Goal: Navigation & Orientation: Find specific page/section

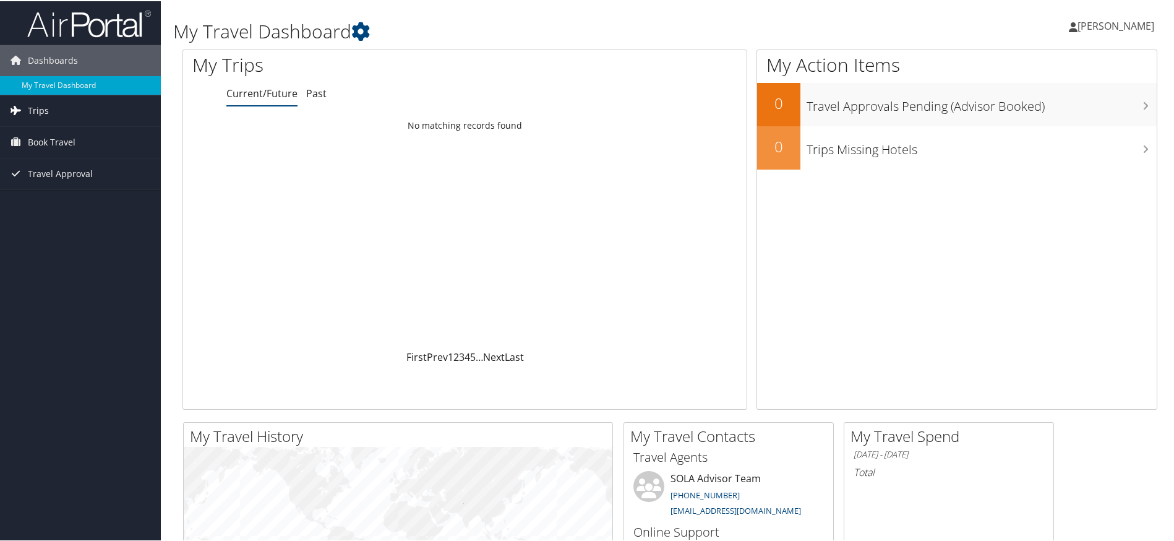
click at [43, 114] on span "Trips" at bounding box center [38, 109] width 21 height 31
click at [61, 135] on link "Current/Future Trips" at bounding box center [80, 134] width 161 height 19
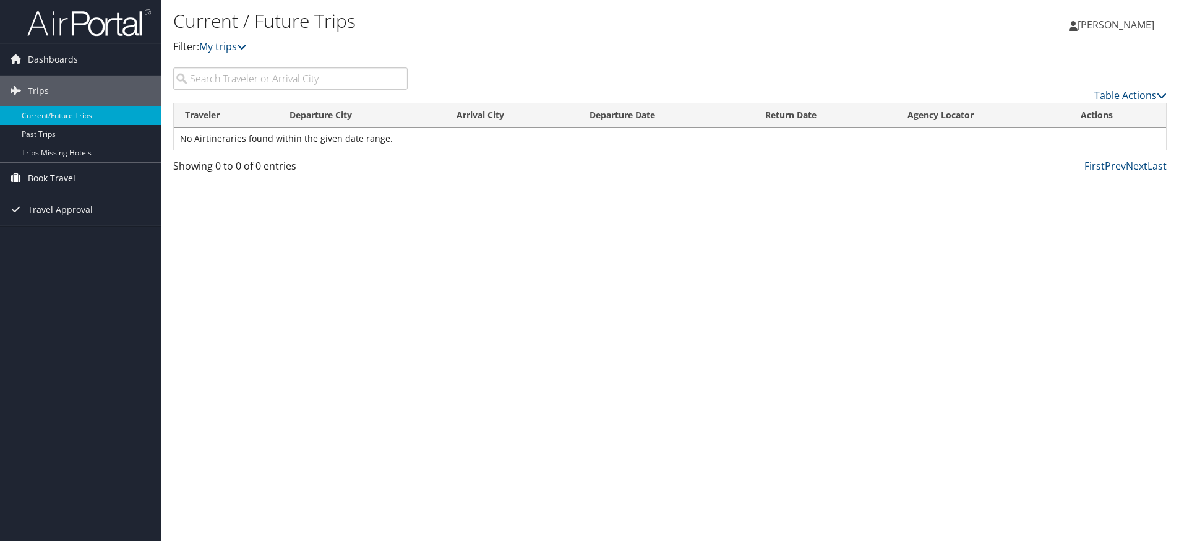
click at [41, 178] on span "Book Travel" at bounding box center [52, 178] width 48 height 31
click at [81, 218] on link "Book/Manage Online Trips" at bounding box center [80, 221] width 161 height 19
